Goal: Complete application form: Complete application form

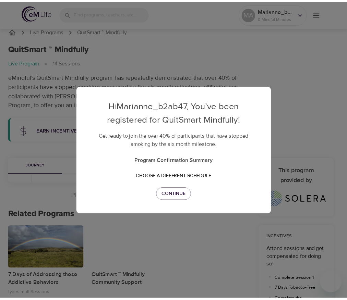
scroll to position [12, 0]
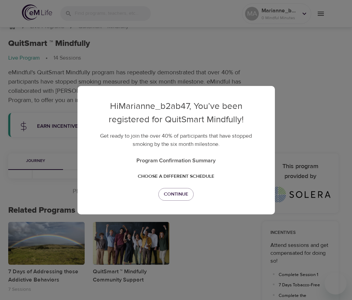
click at [48, 184] on div "Hi Marianne_b2ab47 , You’ve been registered for QuitSmart Mindfully! Get ready …" at bounding box center [176, 150] width 352 height 300
click at [185, 191] on span "Continue" at bounding box center [176, 194] width 24 height 9
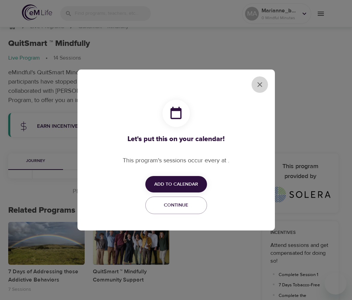
click at [259, 86] on icon "close" at bounding box center [259, 84] width 8 height 8
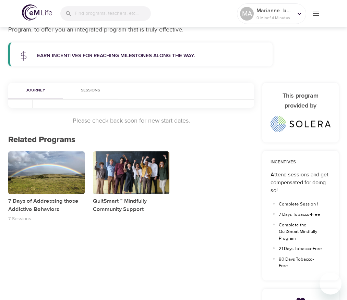
scroll to position [0, 0]
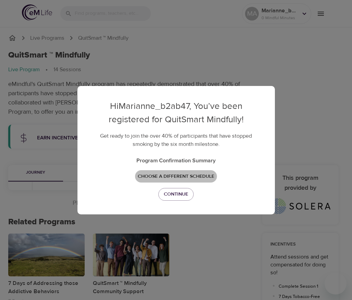
click at [177, 178] on span "Choose a different schedule" at bounding box center [176, 176] width 76 height 9
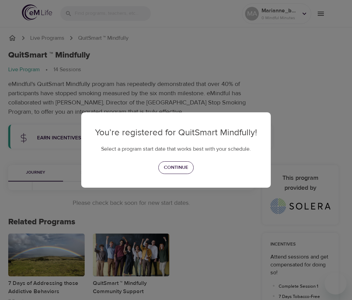
click at [185, 170] on span "Continue" at bounding box center [176, 167] width 24 height 9
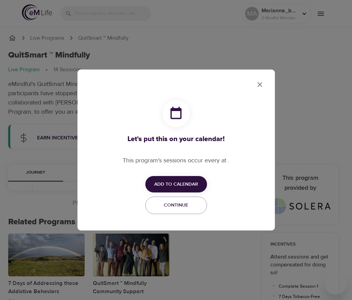
click at [263, 80] on button "close" at bounding box center [259, 84] width 16 height 16
click at [259, 83] on icon "close" at bounding box center [259, 84] width 8 height 8
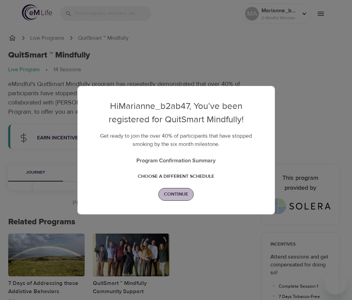
click at [180, 196] on span "Continue" at bounding box center [176, 194] width 24 height 9
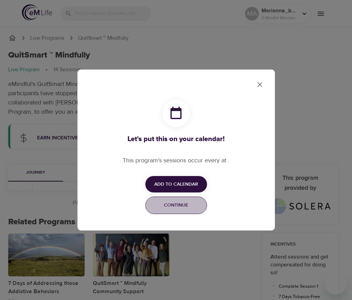
click at [180, 205] on span "Continue" at bounding box center [176, 205] width 53 height 9
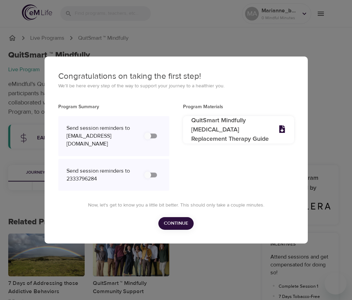
click at [175, 224] on span "Continue" at bounding box center [176, 223] width 24 height 9
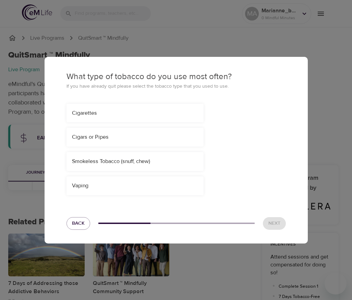
click at [155, 162] on div "Smokeless Tobacco (snuff, chew)" at bounding box center [135, 162] width 126 height 8
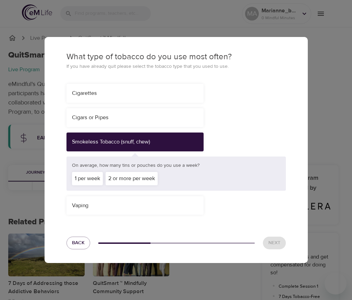
click at [132, 172] on div "2 or more per week" at bounding box center [131, 178] width 52 height 13
click at [277, 240] on span "Next" at bounding box center [274, 243] width 12 height 9
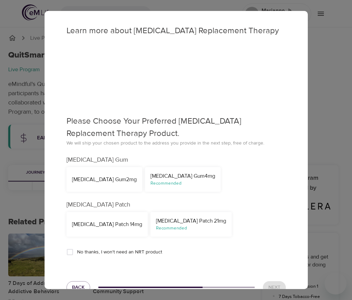
click at [210, 217] on div "NicoDerm CQ Patch 21mg Recommended" at bounding box center [190, 224] width 81 height 25
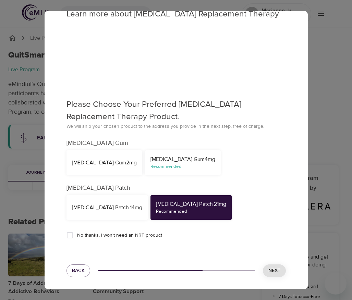
scroll to position [18, 0]
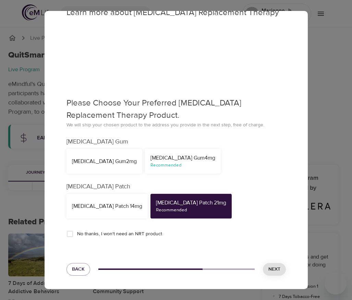
click at [269, 269] on span "Next" at bounding box center [274, 269] width 12 height 9
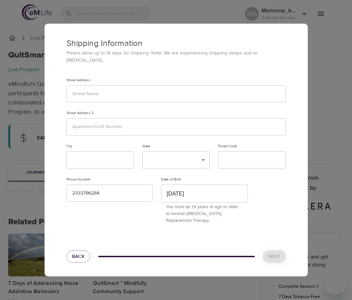
scroll to position [0, 0]
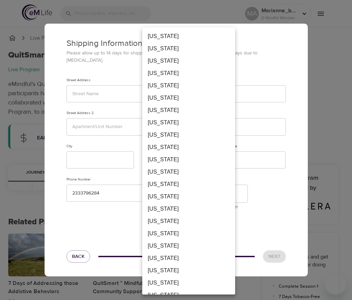
click at [180, 159] on body "MA Marianne_b2ab47 0 Mindful Minutes Live Programs QuitSmart ™ Mindfully QuitSm…" at bounding box center [176, 263] width 352 height 527
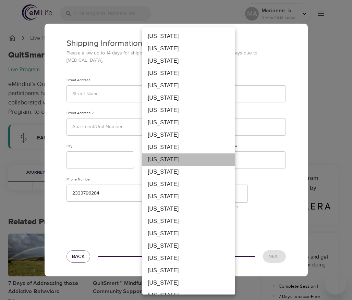
click at [180, 159] on li "Federated States Of Micronesia" at bounding box center [188, 159] width 93 height 12
type input "FM"
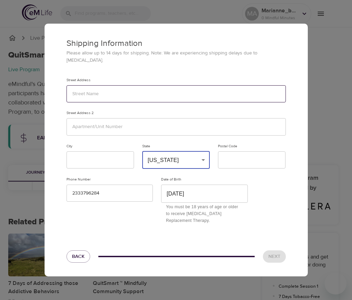
click at [152, 96] on input "text" at bounding box center [175, 93] width 219 height 17
type input "3"
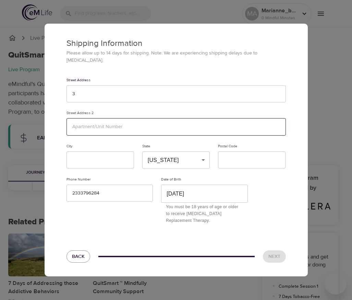
click at [115, 127] on input "text" at bounding box center [175, 126] width 219 height 17
type input "123"
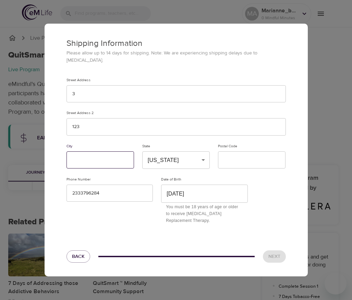
click at [96, 157] on input "text" at bounding box center [99, 159] width 67 height 17
type input "123"
click at [225, 156] on input "text" at bounding box center [251, 159] width 67 height 17
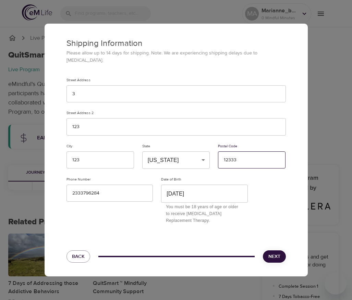
type input "12333"
click at [275, 258] on button "Next" at bounding box center [274, 256] width 23 height 13
click at [338, 50] on div "Shipping Information Please allow up to 14 days for shipping. Note: We are expe…" at bounding box center [176, 150] width 352 height 300
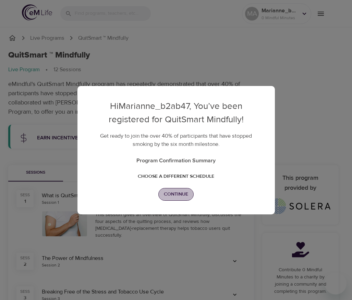
click at [173, 196] on span "Continue" at bounding box center [176, 194] width 24 height 9
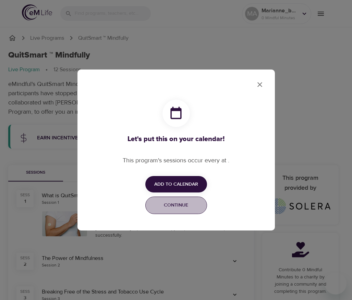
click at [178, 201] on span "Continue" at bounding box center [176, 205] width 53 height 9
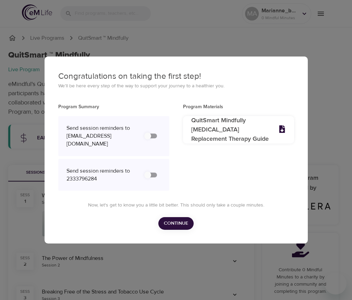
click at [180, 228] on span "Continue" at bounding box center [176, 223] width 24 height 9
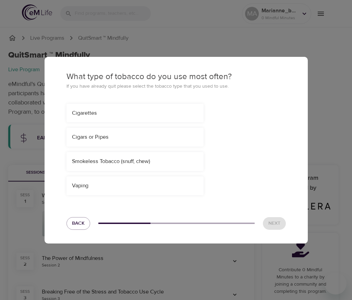
click at [141, 139] on div "Cigars or Pipes" at bounding box center [134, 137] width 137 height 19
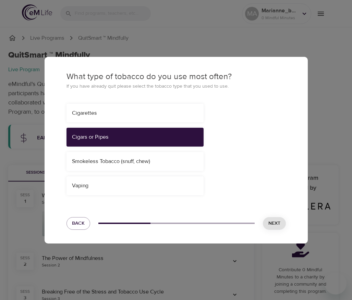
click at [279, 225] on span "Next" at bounding box center [274, 223] width 12 height 9
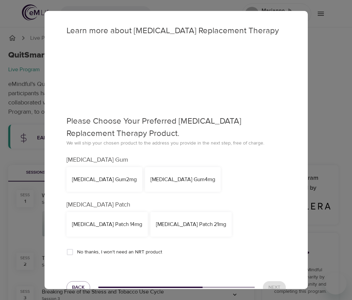
click at [168, 181] on div "Nicotine Gum 4mg" at bounding box center [182, 180] width 65 height 8
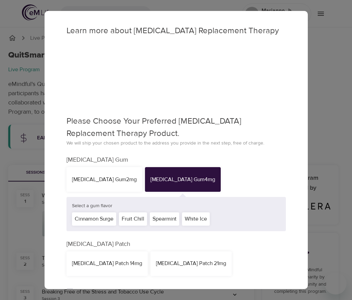
scroll to position [58, 0]
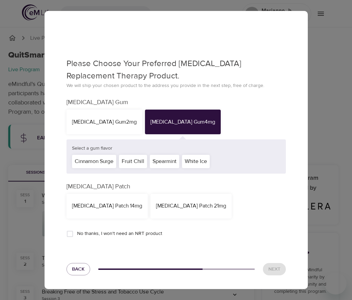
click at [207, 159] on div "White Ice" at bounding box center [196, 161] width 28 height 13
click at [268, 265] on span "Next" at bounding box center [274, 269] width 12 height 9
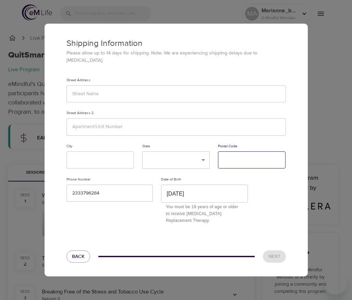
click at [237, 156] on input "text" at bounding box center [251, 159] width 67 height 17
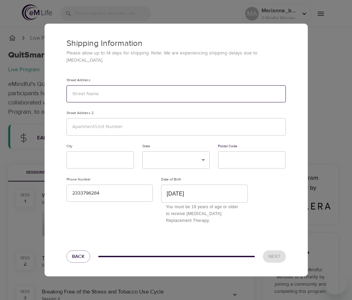
click at [180, 89] on input "text" at bounding box center [175, 93] width 219 height 17
type input "12312"
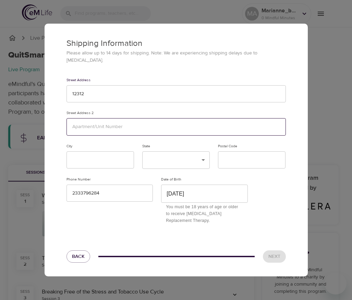
click at [136, 124] on input "text" at bounding box center [175, 126] width 219 height 17
type input "123213"
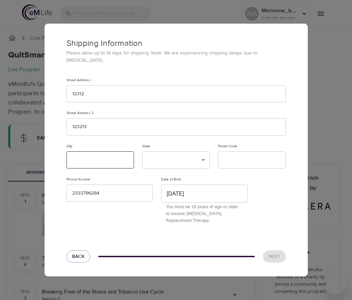
click at [127, 154] on input "text" at bounding box center [99, 159] width 67 height 17
type input "123"
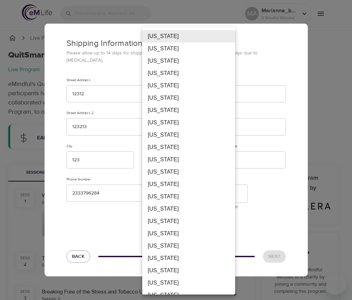
click at [194, 161] on li "Federated States Of Micronesia" at bounding box center [188, 159] width 93 height 12
type input "FM"
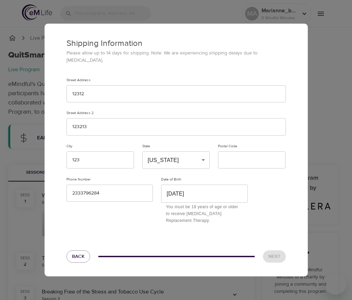
click at [230, 161] on div "Alabama Alaska American Samoa Arizona Arkansas California Colorado Connecticut …" at bounding box center [176, 150] width 352 height 300
click at [235, 158] on input "text" at bounding box center [251, 159] width 67 height 17
type input "12333"
click at [272, 256] on span "Next" at bounding box center [274, 256] width 12 height 9
click at [319, 79] on div "Shipping Information Please allow up to 14 days for shipping. Note: We are expe…" at bounding box center [176, 150] width 352 height 300
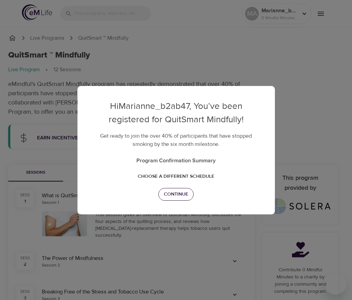
click at [185, 193] on span "Continue" at bounding box center [176, 194] width 24 height 9
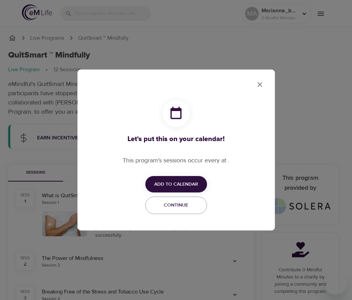
click at [260, 82] on icon "close" at bounding box center [259, 84] width 8 height 8
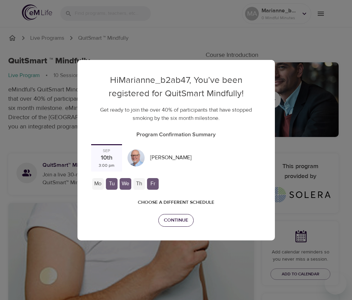
checkbox input "true"
